Goal: Task Accomplishment & Management: Use online tool/utility

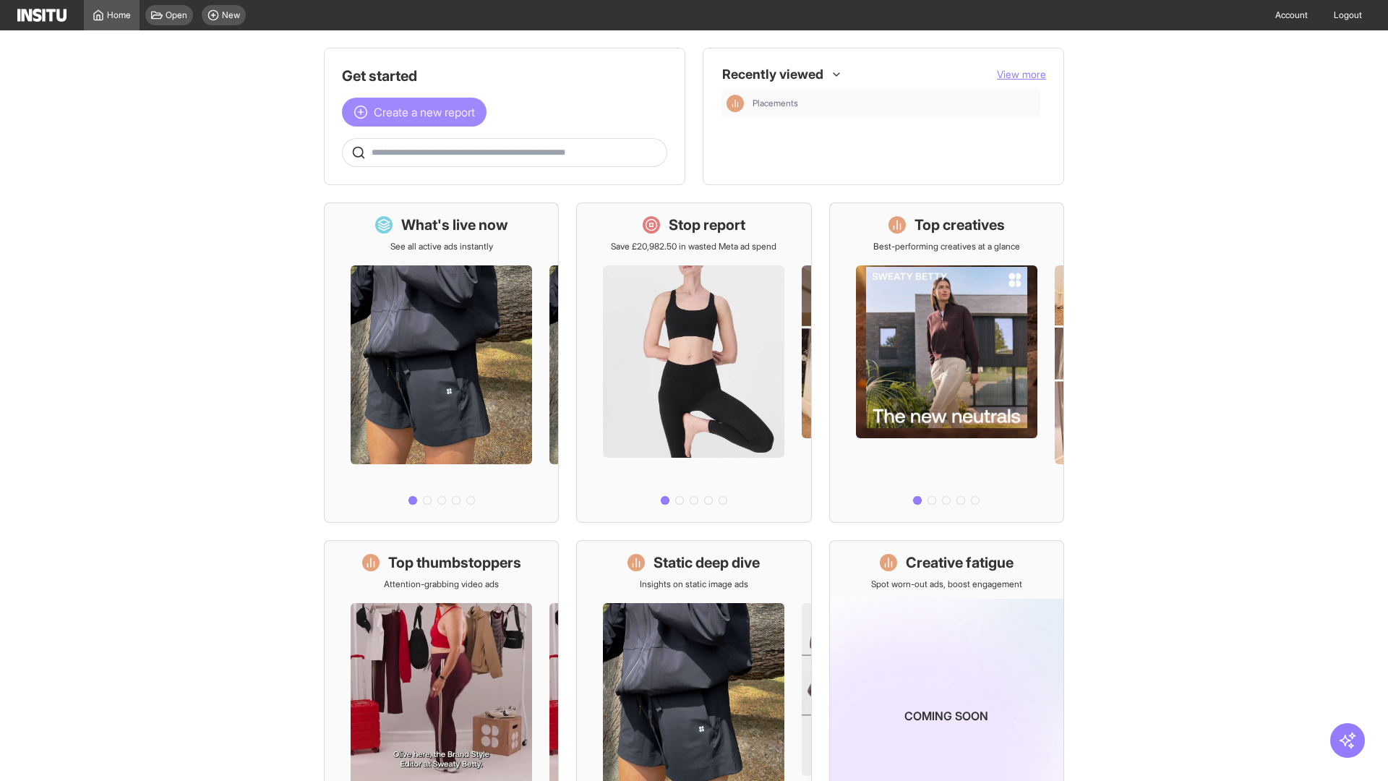
click at [418, 103] on span "Create a new report" at bounding box center [424, 111] width 101 height 17
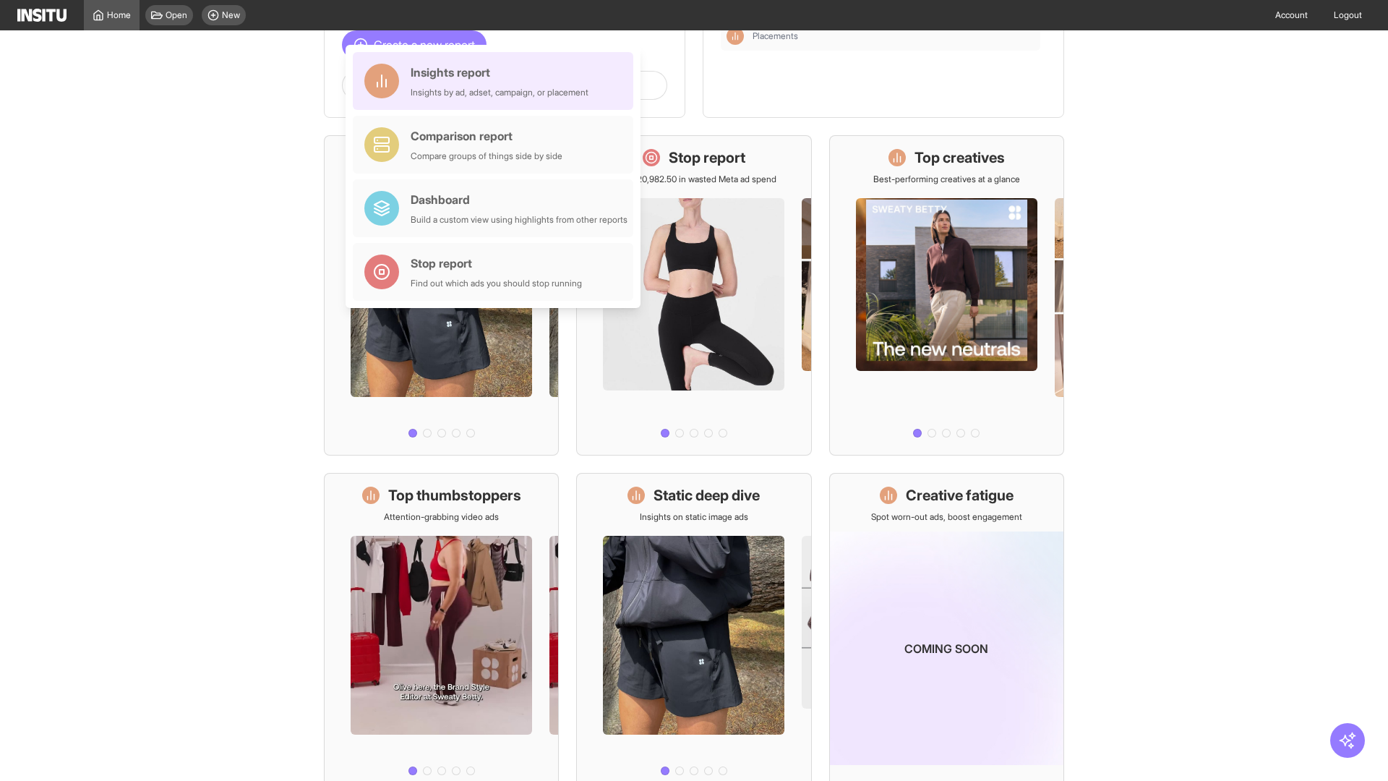
click at [497, 81] on div "Insights report Insights by ad, adset, campaign, or placement" at bounding box center [500, 81] width 178 height 35
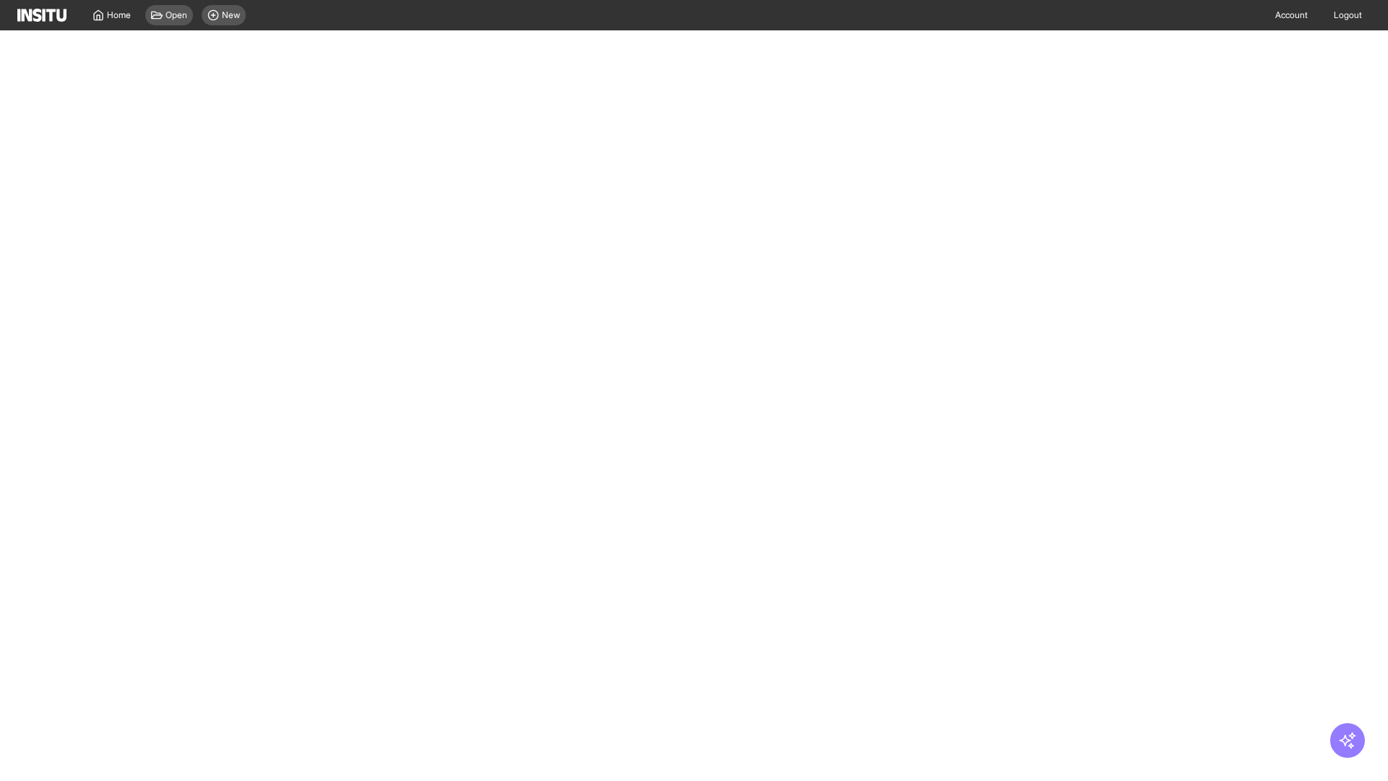
select select "**"
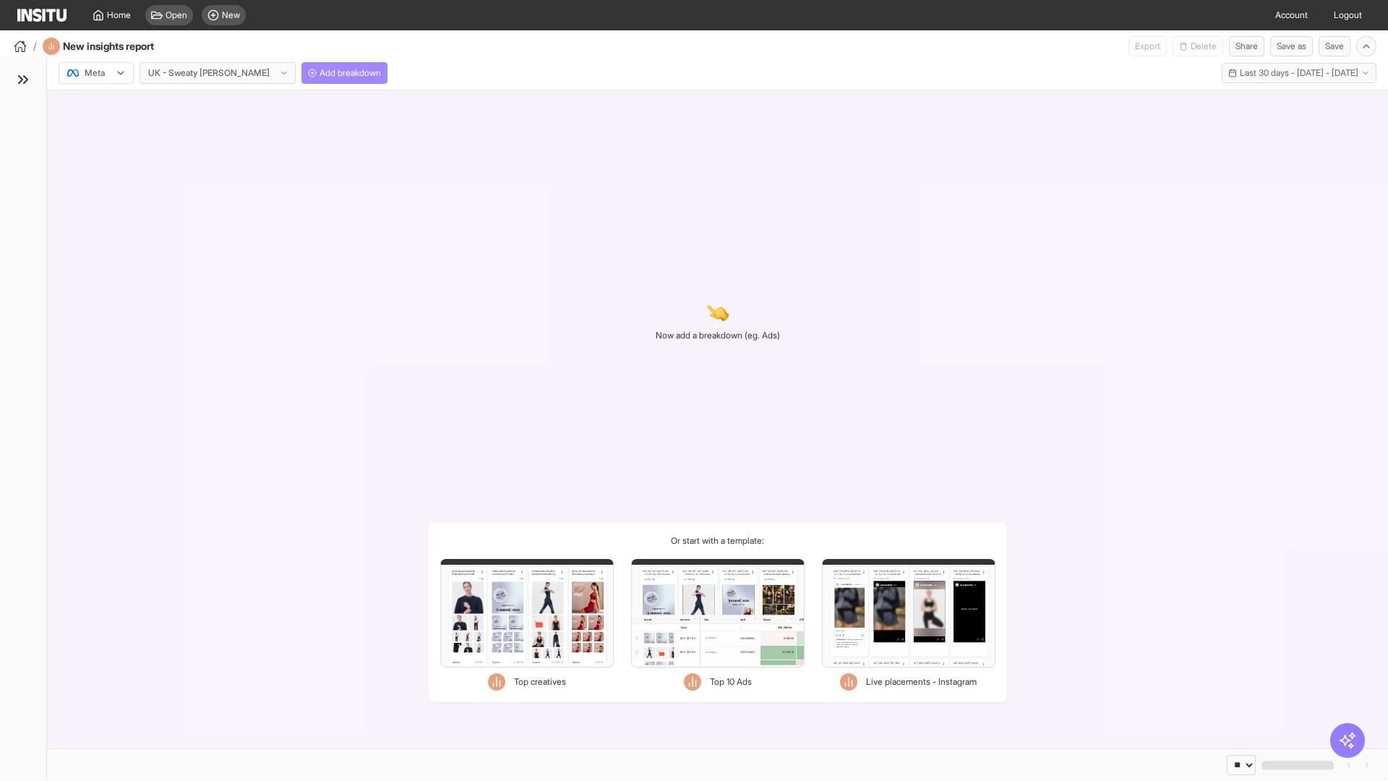
click at [320, 73] on span "Add breakdown" at bounding box center [350, 73] width 61 height 12
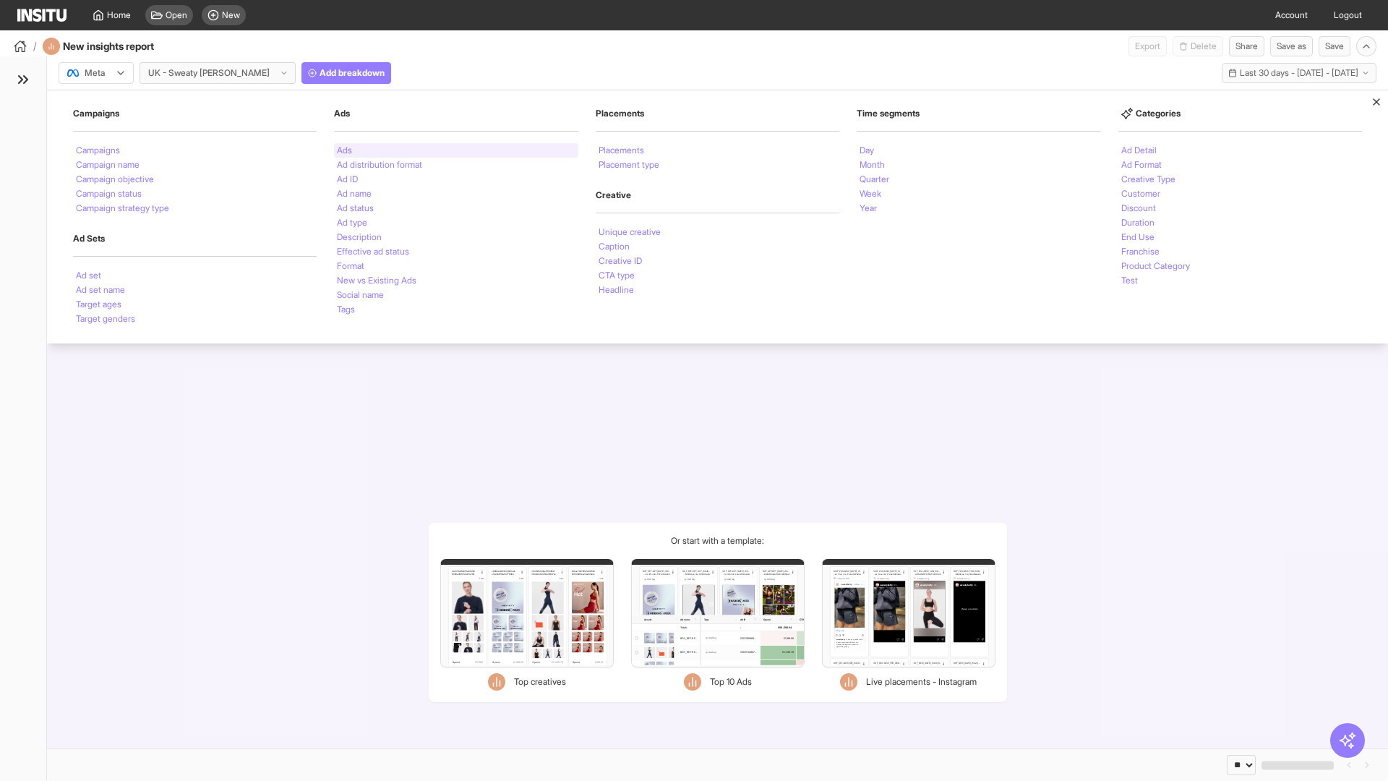
click at [344, 150] on li "Ads" at bounding box center [344, 150] width 15 height 9
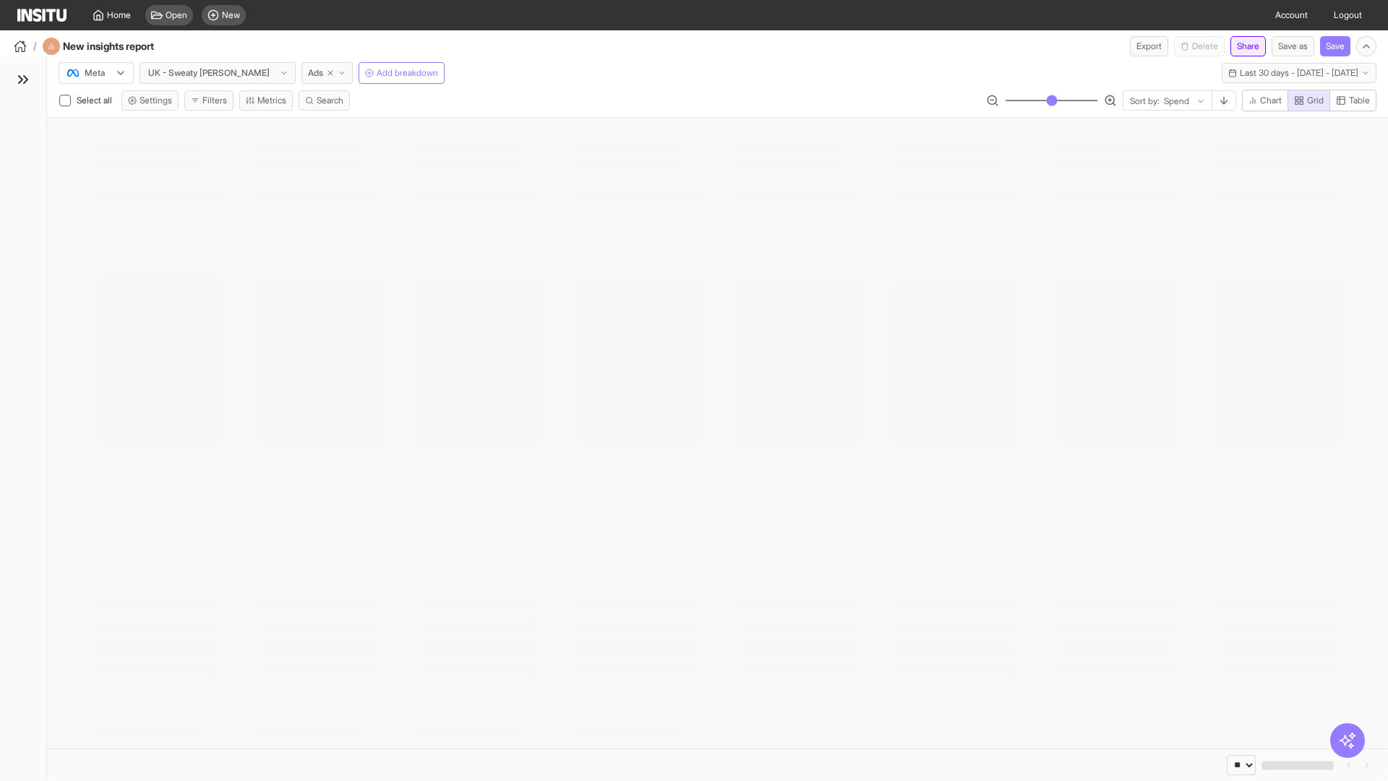
click at [1242, 46] on button "Share" at bounding box center [1248, 46] width 35 height 20
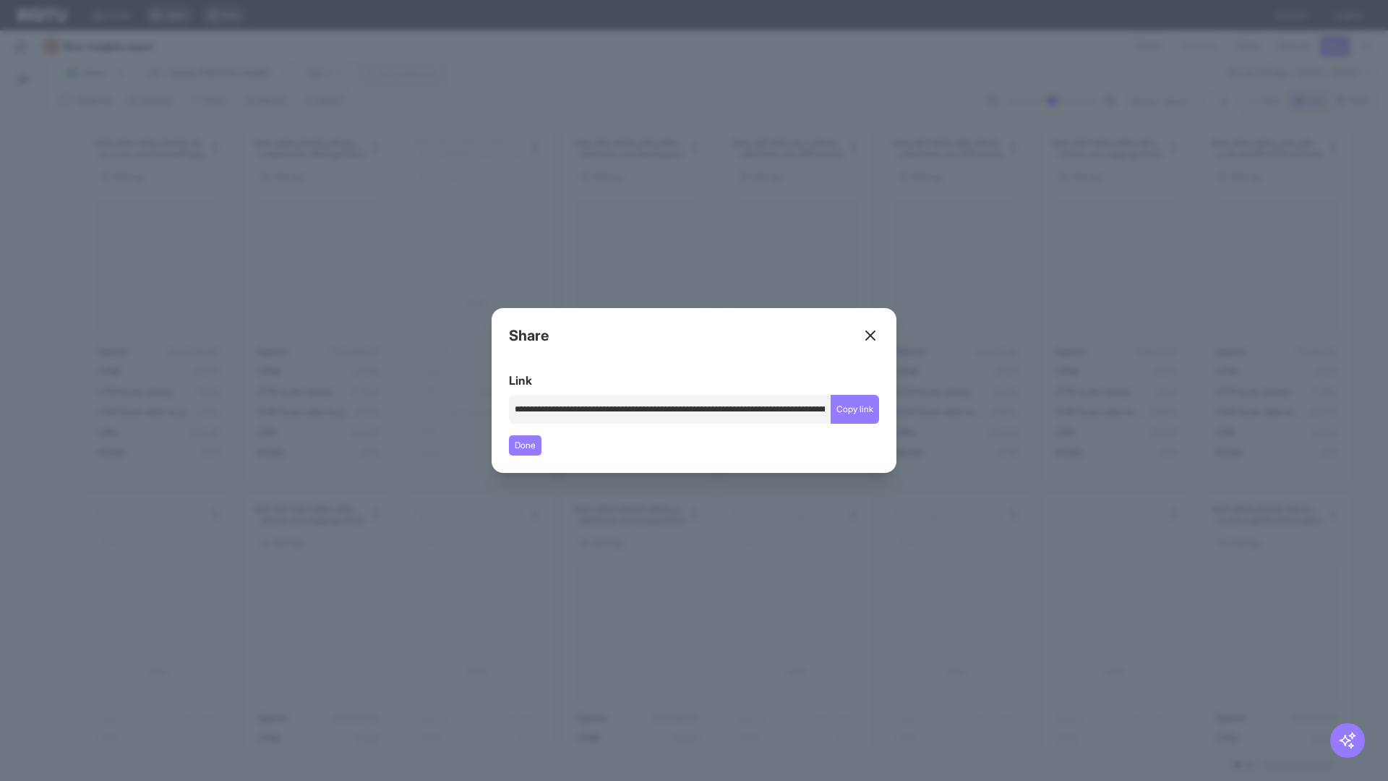
click at [871, 335] on line at bounding box center [870, 335] width 9 height 9
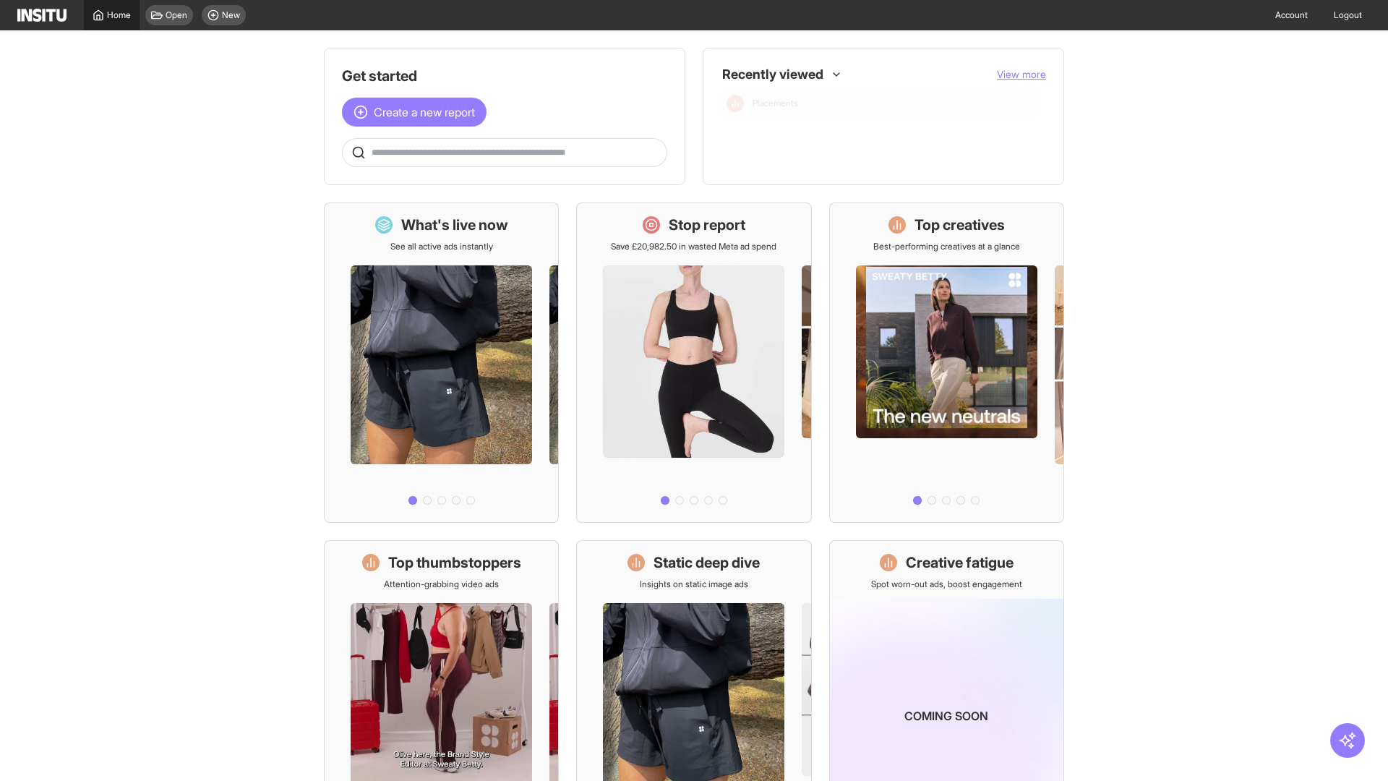
click at [111, 15] on span "Home" at bounding box center [119, 15] width 24 height 12
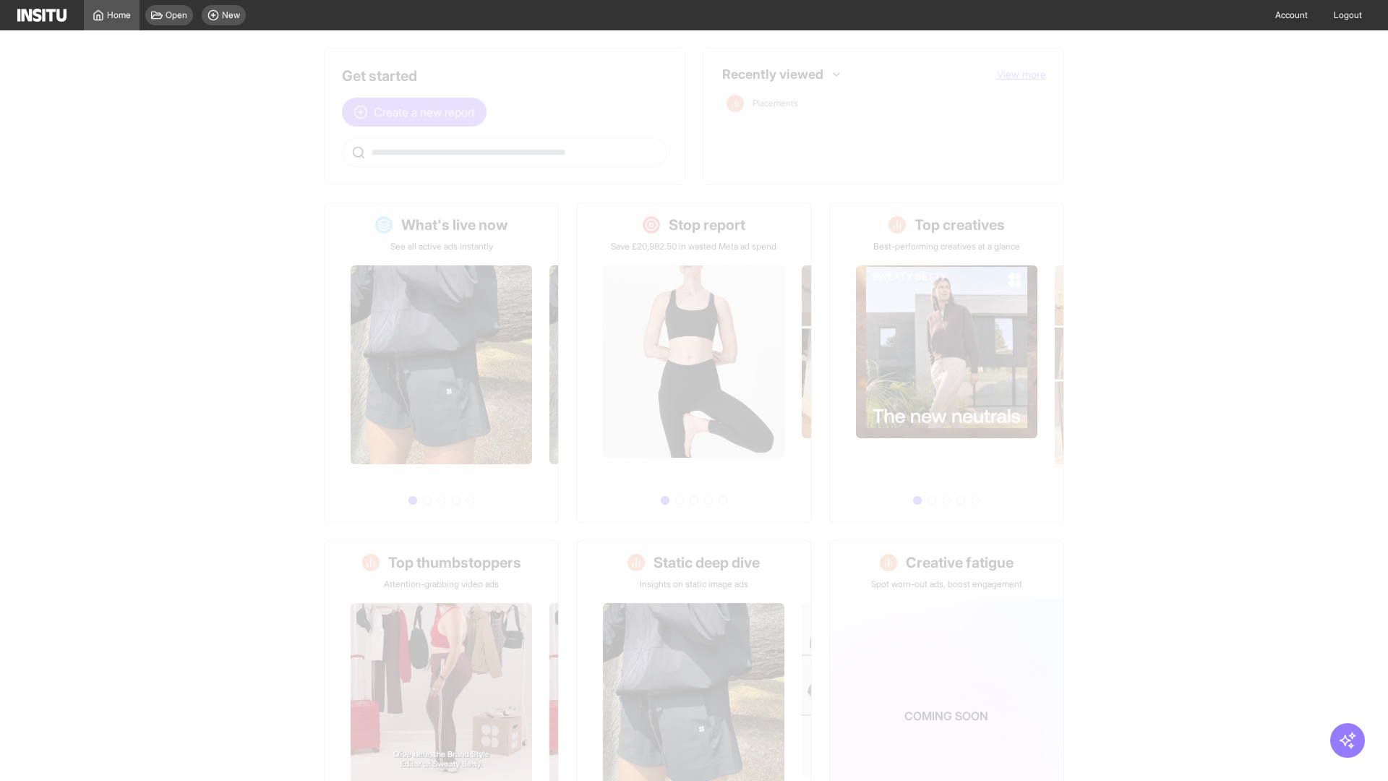
click at [418, 112] on span "Create a new report" at bounding box center [424, 111] width 101 height 17
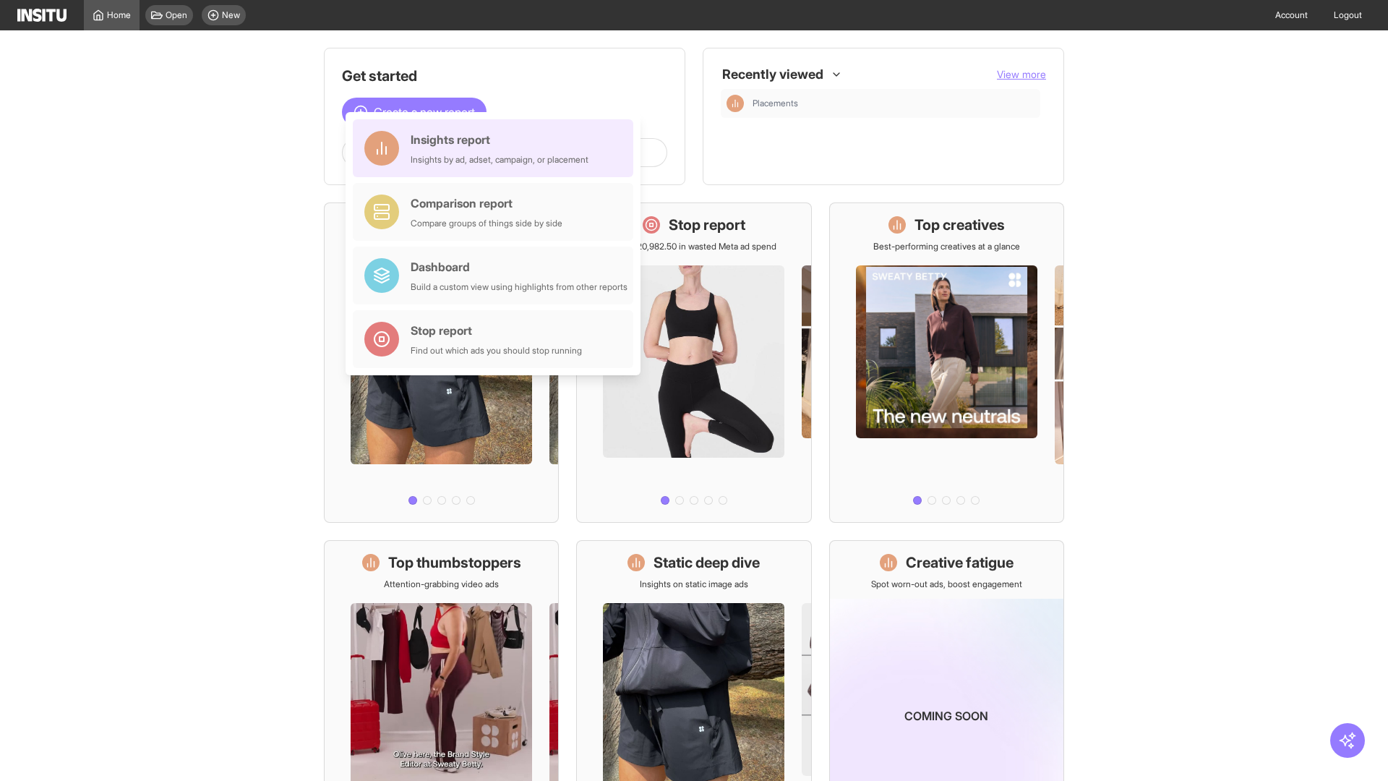
click at [497, 148] on div "Insights report Insights by ad, adset, campaign, or placement" at bounding box center [500, 148] width 178 height 35
